Goal: Submit feedback/report problem

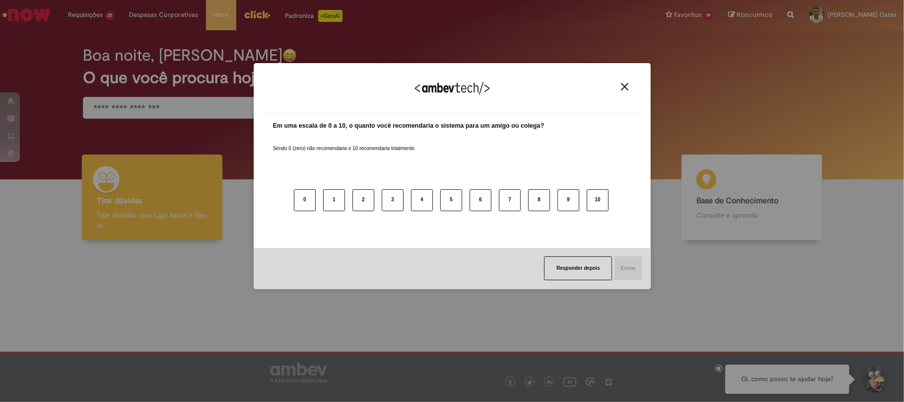
click at [626, 90] on button "Close" at bounding box center [624, 86] width 13 height 8
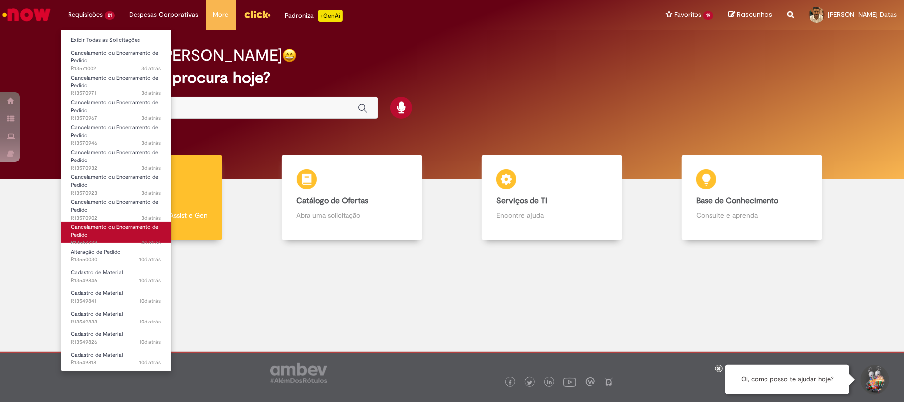
click at [122, 226] on span "Cancelamento ou Encerramento de Pedido" at bounding box center [114, 230] width 87 height 15
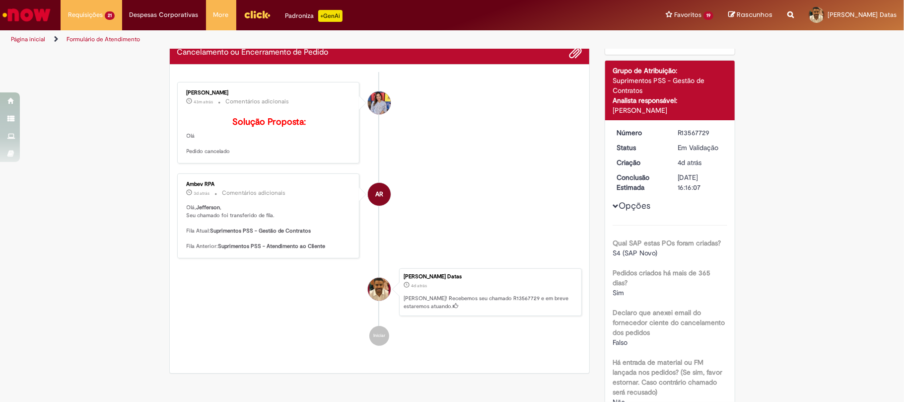
scroll to position [294, 0]
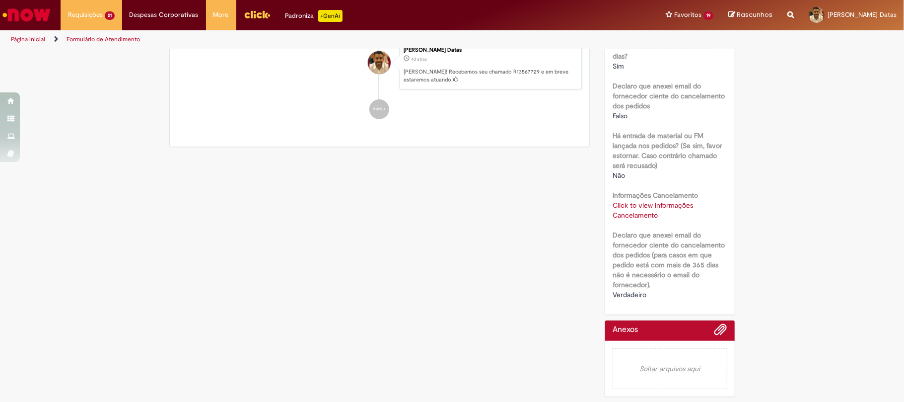
click at [646, 211] on link "Click to view Informações Cancelamento" at bounding box center [653, 210] width 80 height 19
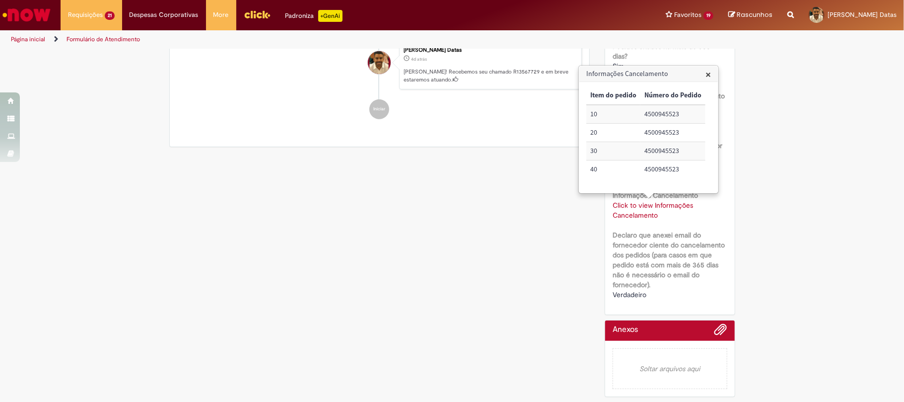
click at [664, 116] on td "4500945523" at bounding box center [673, 114] width 65 height 18
copy td "4500945523"
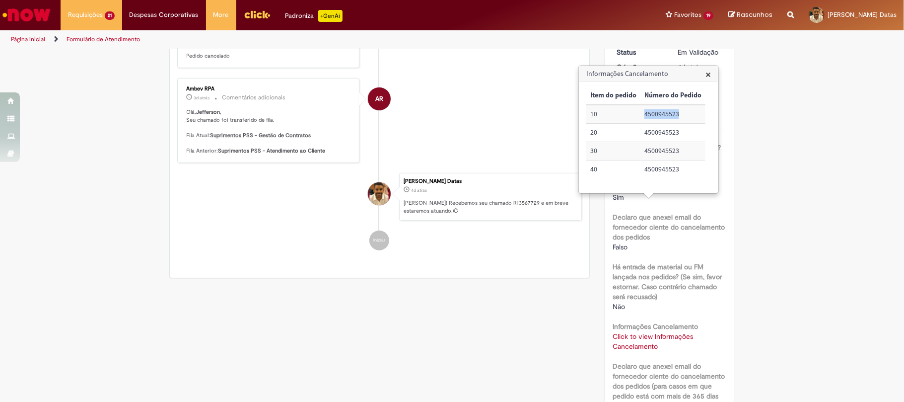
click at [526, 163] on li "AR Ambev RPA 3d atrás 3 dias atrás Comentários adicionais [PERSON_NAME] , Seu c…" at bounding box center [379, 120] width 405 height 85
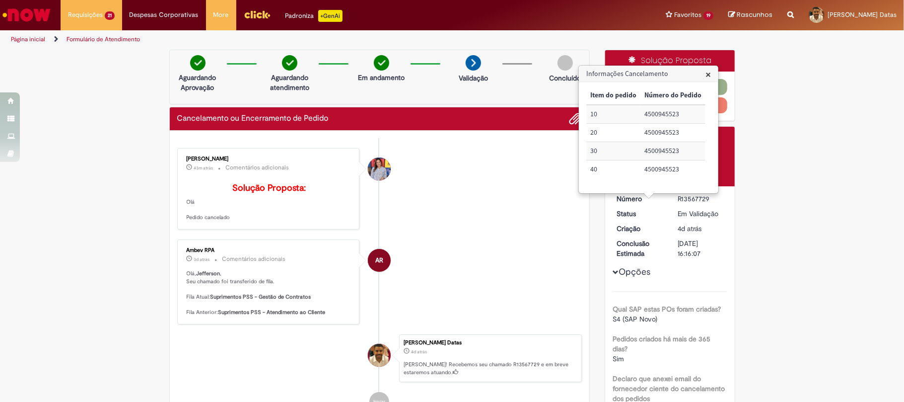
click at [706, 75] on span "×" at bounding box center [708, 74] width 5 height 13
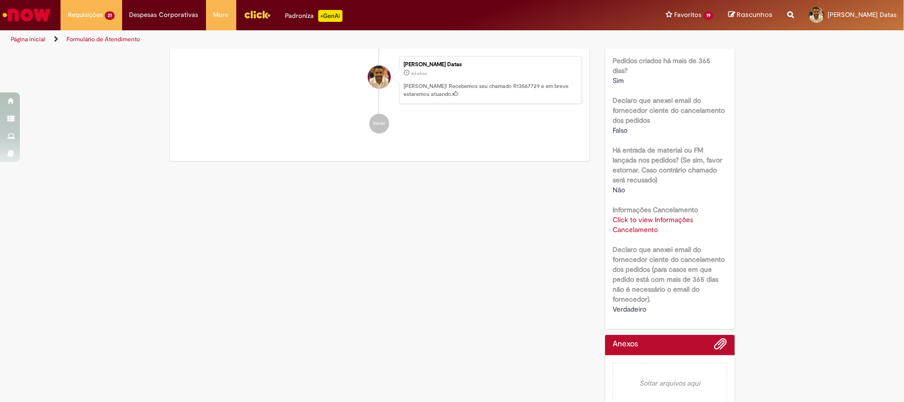
scroll to position [13, 0]
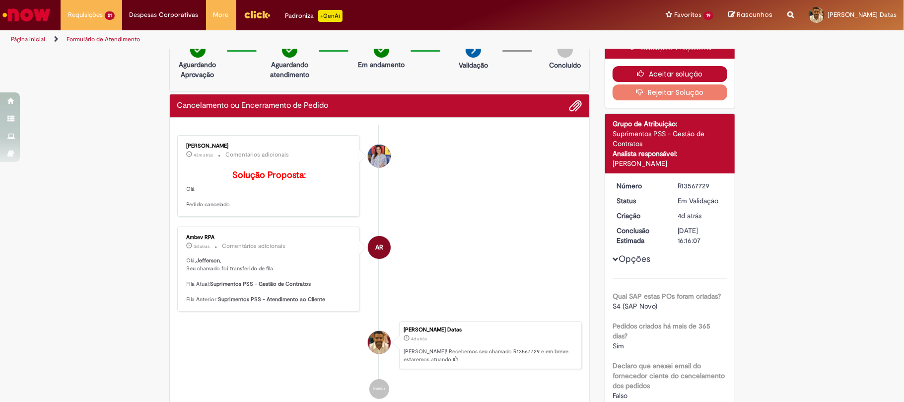
click at [637, 73] on icon "button" at bounding box center [643, 73] width 12 height 7
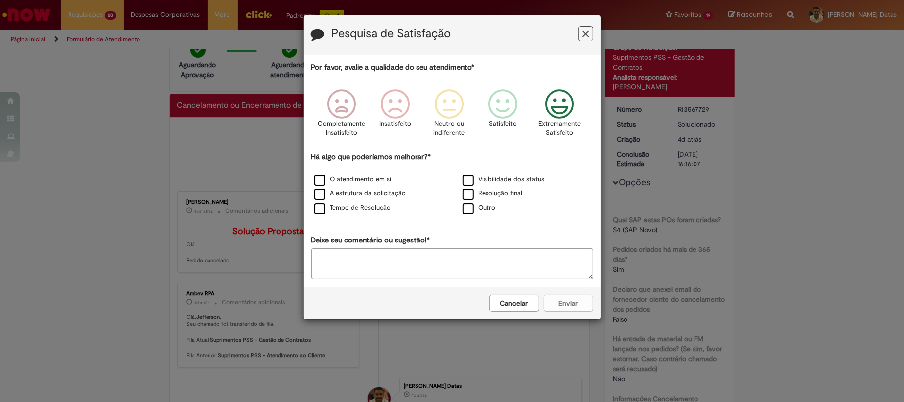
click at [548, 110] on icon "Feedback" at bounding box center [559, 104] width 37 height 30
click at [509, 198] on label "Resolução final" at bounding box center [493, 193] width 60 height 9
click at [560, 307] on button "Enviar" at bounding box center [569, 303] width 50 height 17
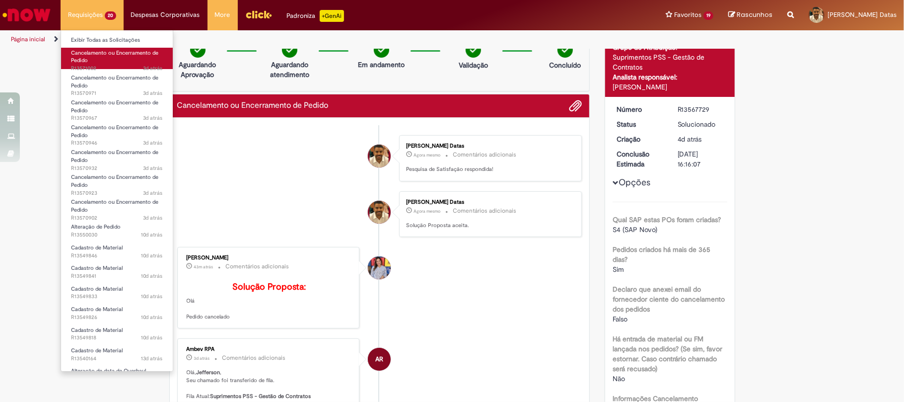
click at [91, 58] on link "Cancelamento ou Encerramento de Pedido 3d atrás 3 dias atrás R13571002" at bounding box center [117, 58] width 112 height 21
